Goal: Communication & Community: Answer question/provide support

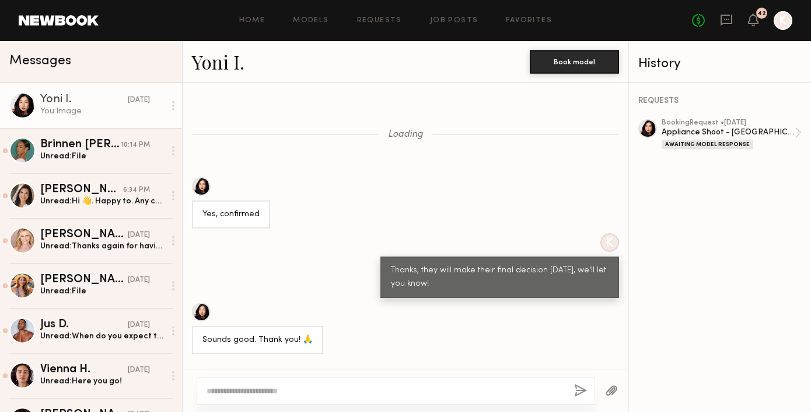
scroll to position [1523, 0]
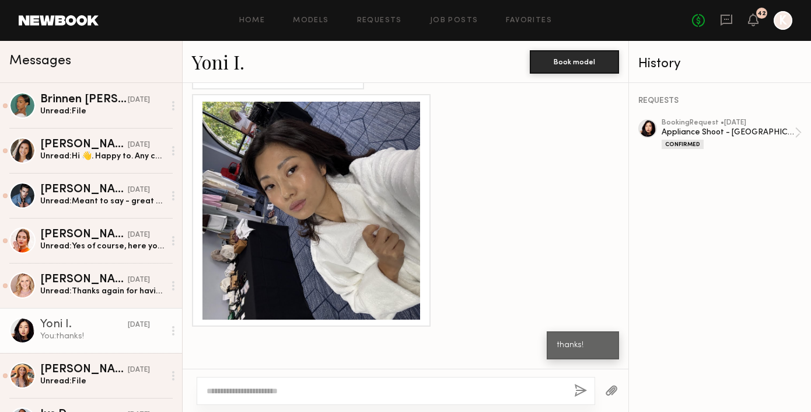
scroll to position [890, 0]
click at [729, 125] on div "booking Request • [DATE]" at bounding box center [728, 123] width 133 height 8
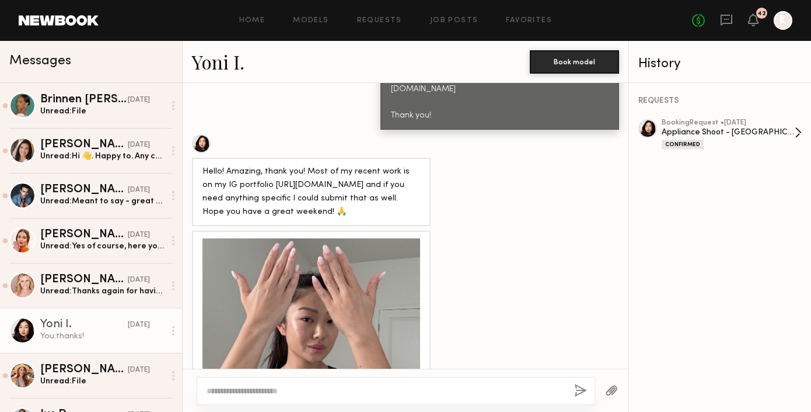
scroll to position [3223, 0]
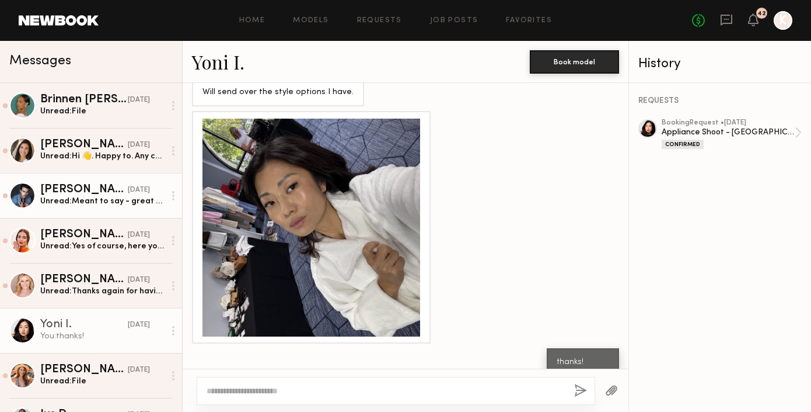
click at [96, 188] on div "[PERSON_NAME]" at bounding box center [84, 190] width 88 height 12
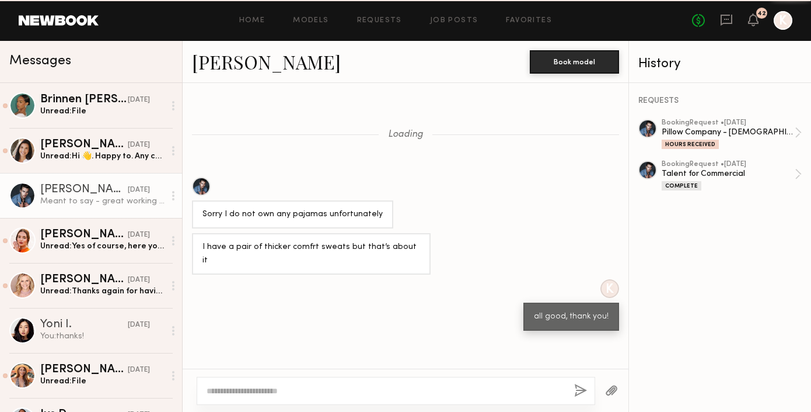
scroll to position [587, 0]
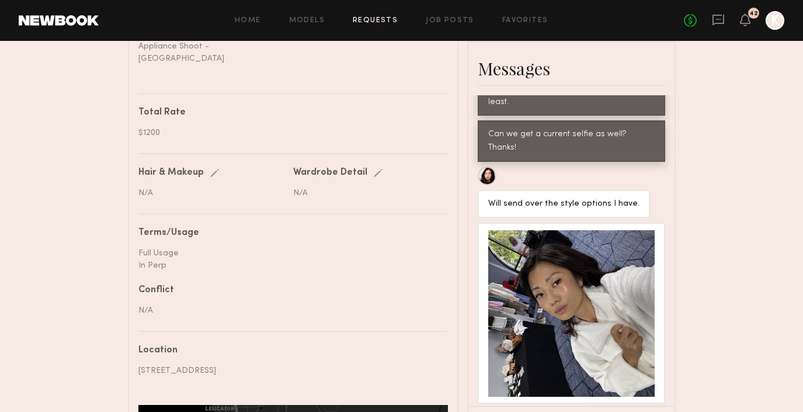
scroll to position [618, 0]
